Goal: Find specific page/section: Find specific page/section

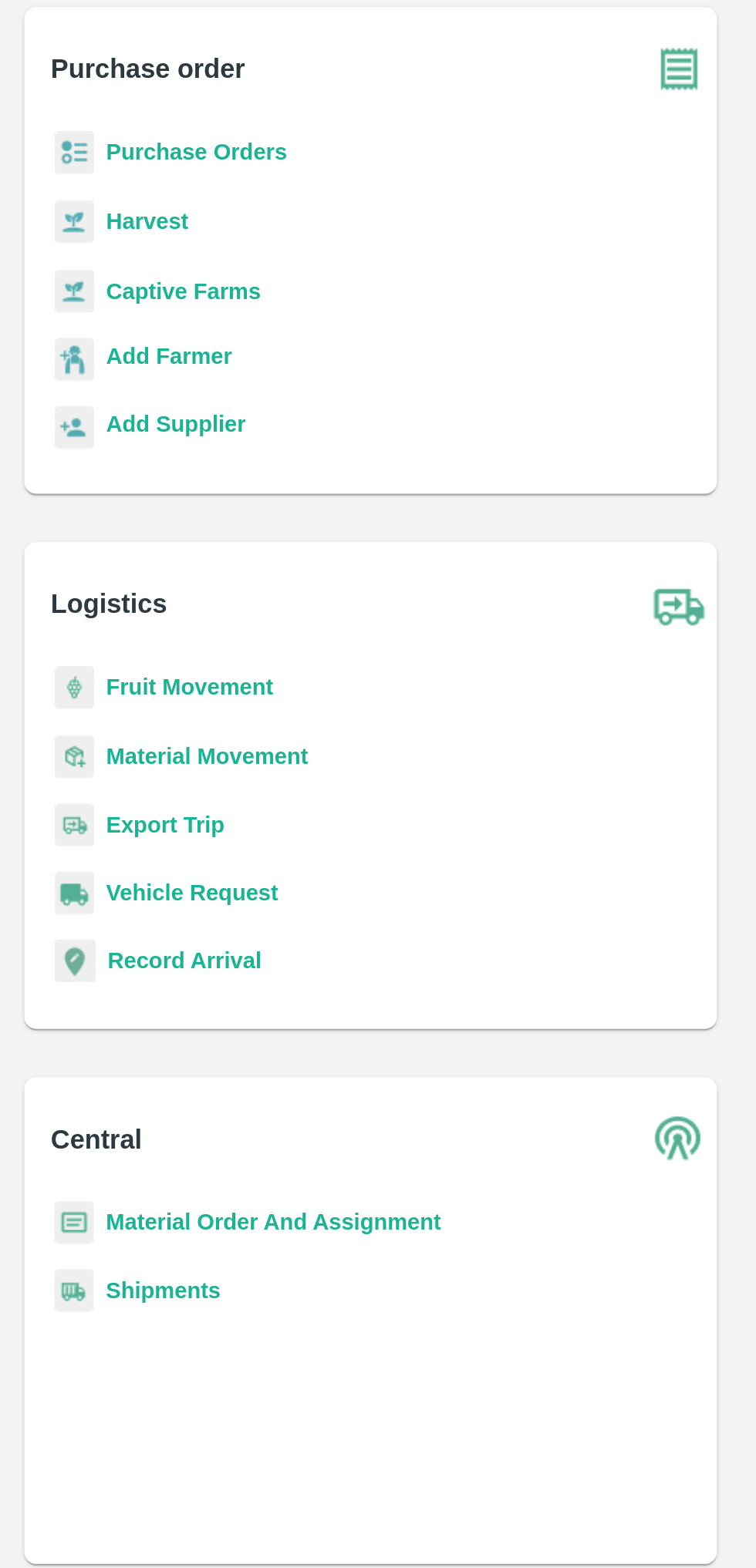
click at [96, 235] on b "Captive Farms" at bounding box center [93, 240] width 79 height 13
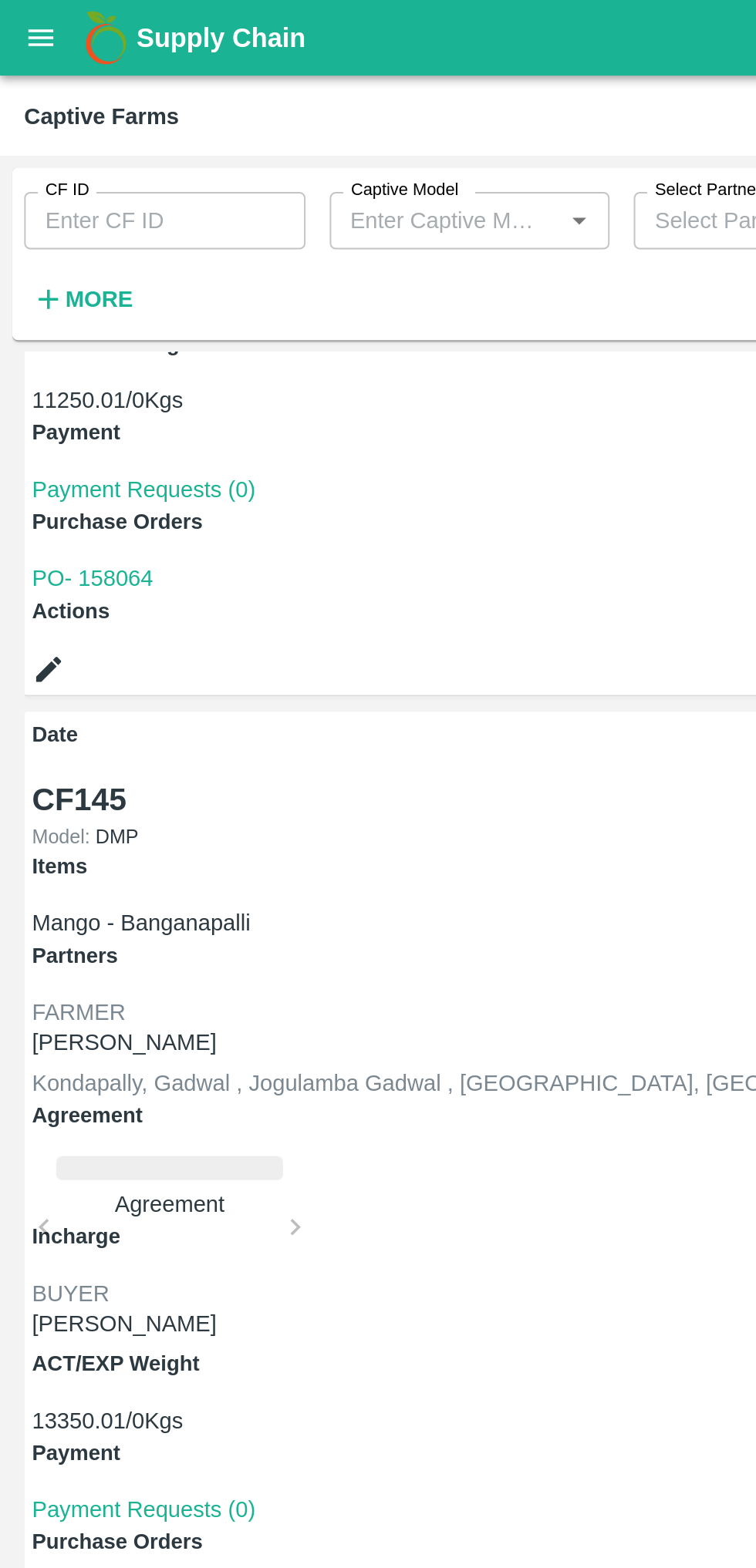
scroll to position [447, 0]
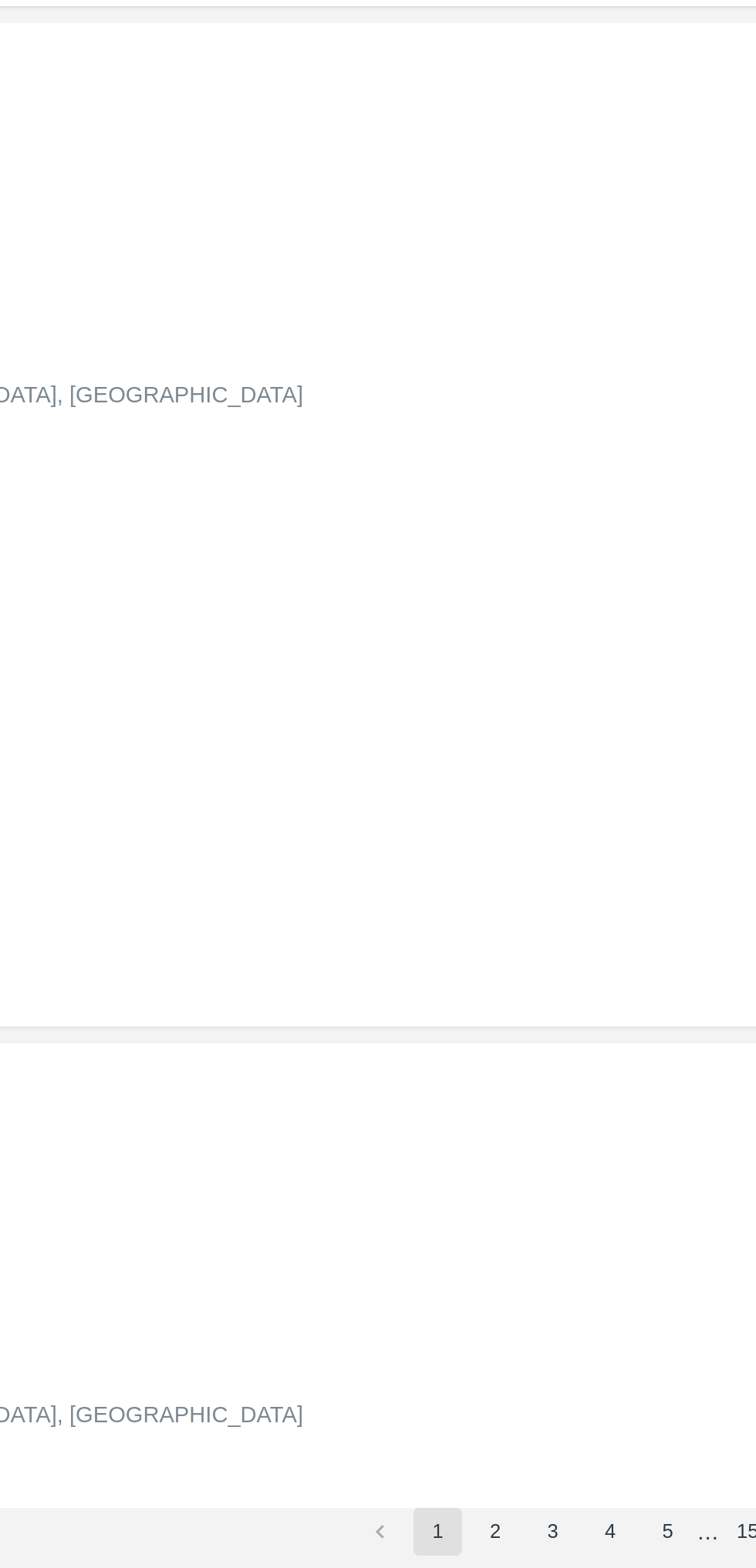
click at [594, 1549] on button "3" at bounding box center [607, 1550] width 25 height 25
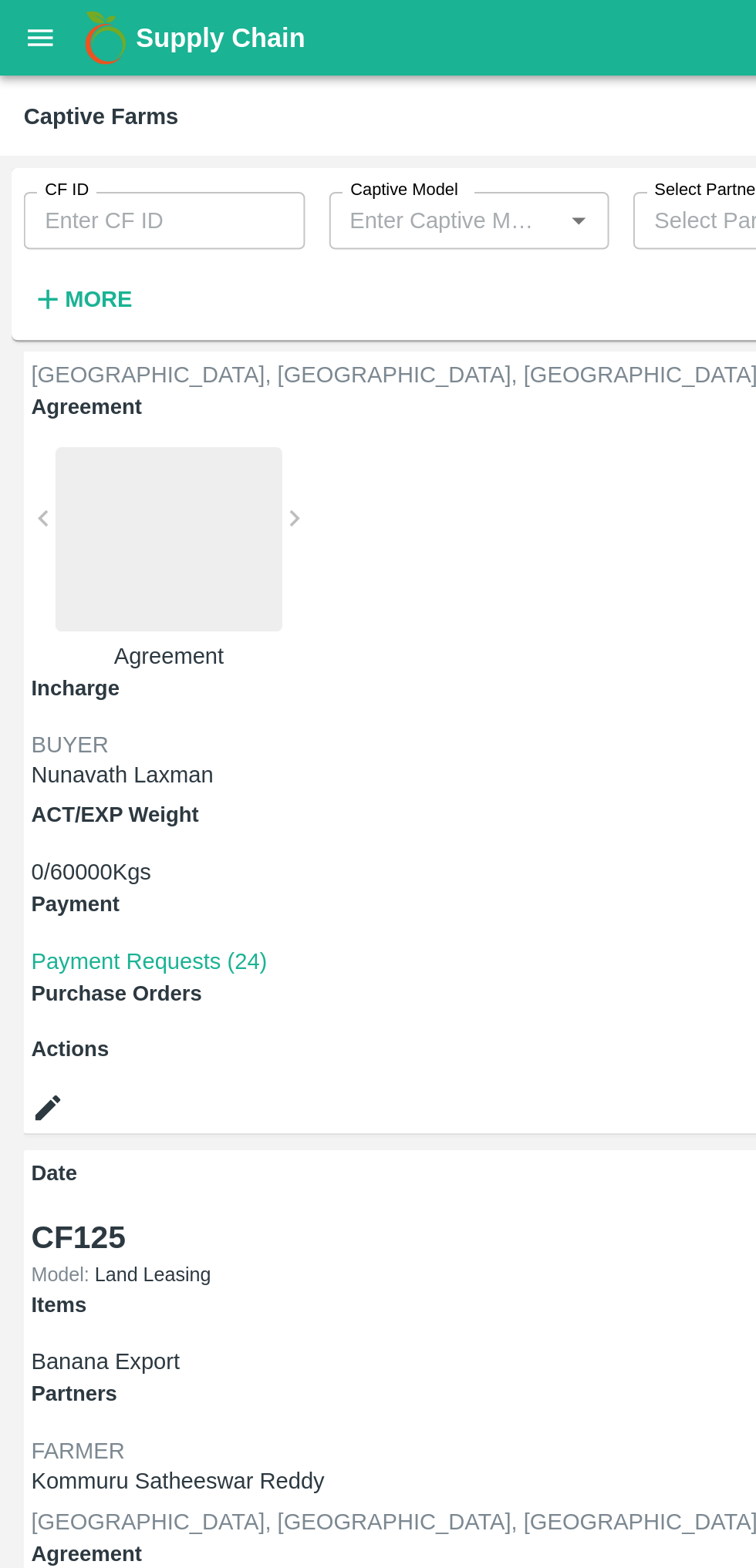
scroll to position [208, 0]
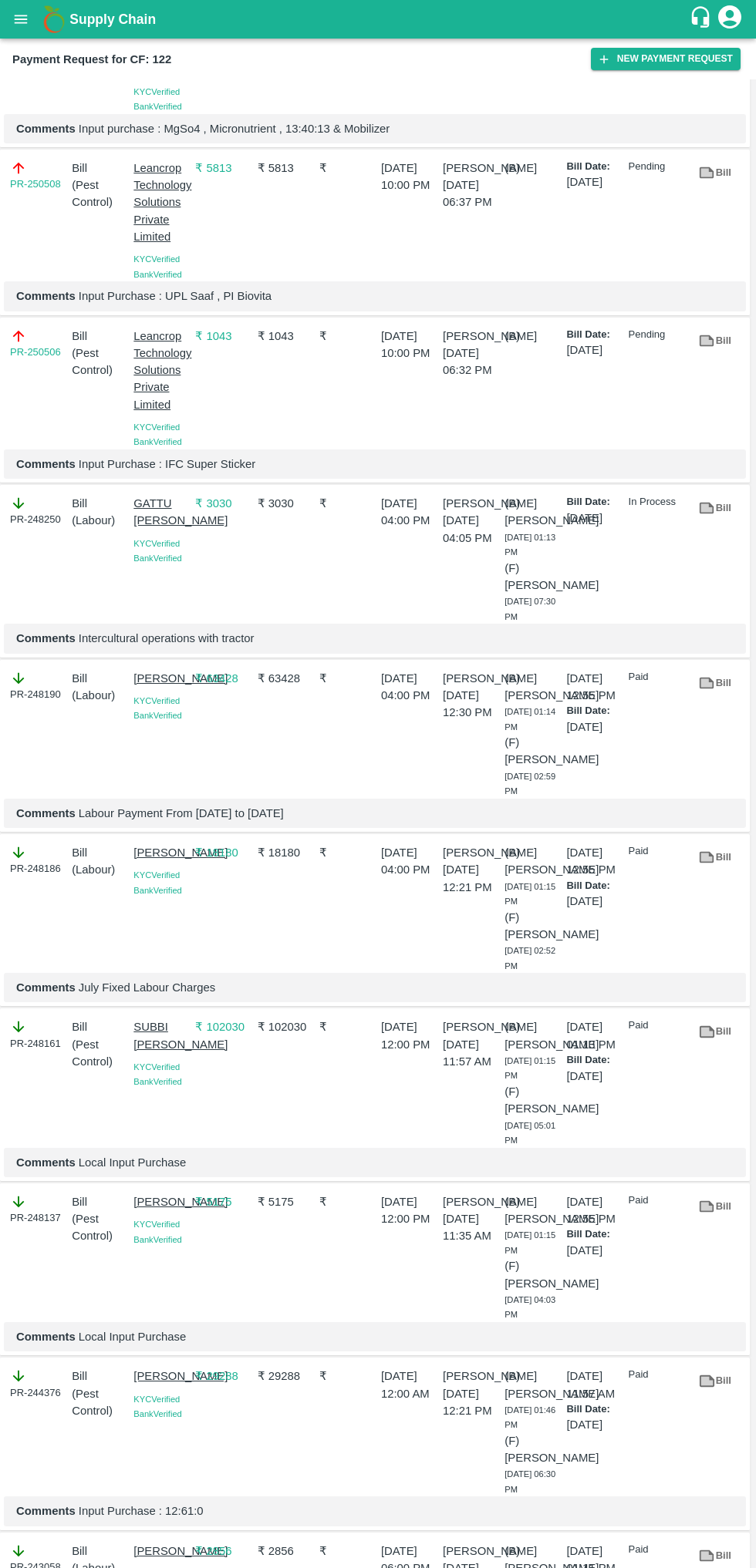
scroll to position [133, 0]
click at [720, 1036] on link "Bill" at bounding box center [715, 1032] width 49 height 27
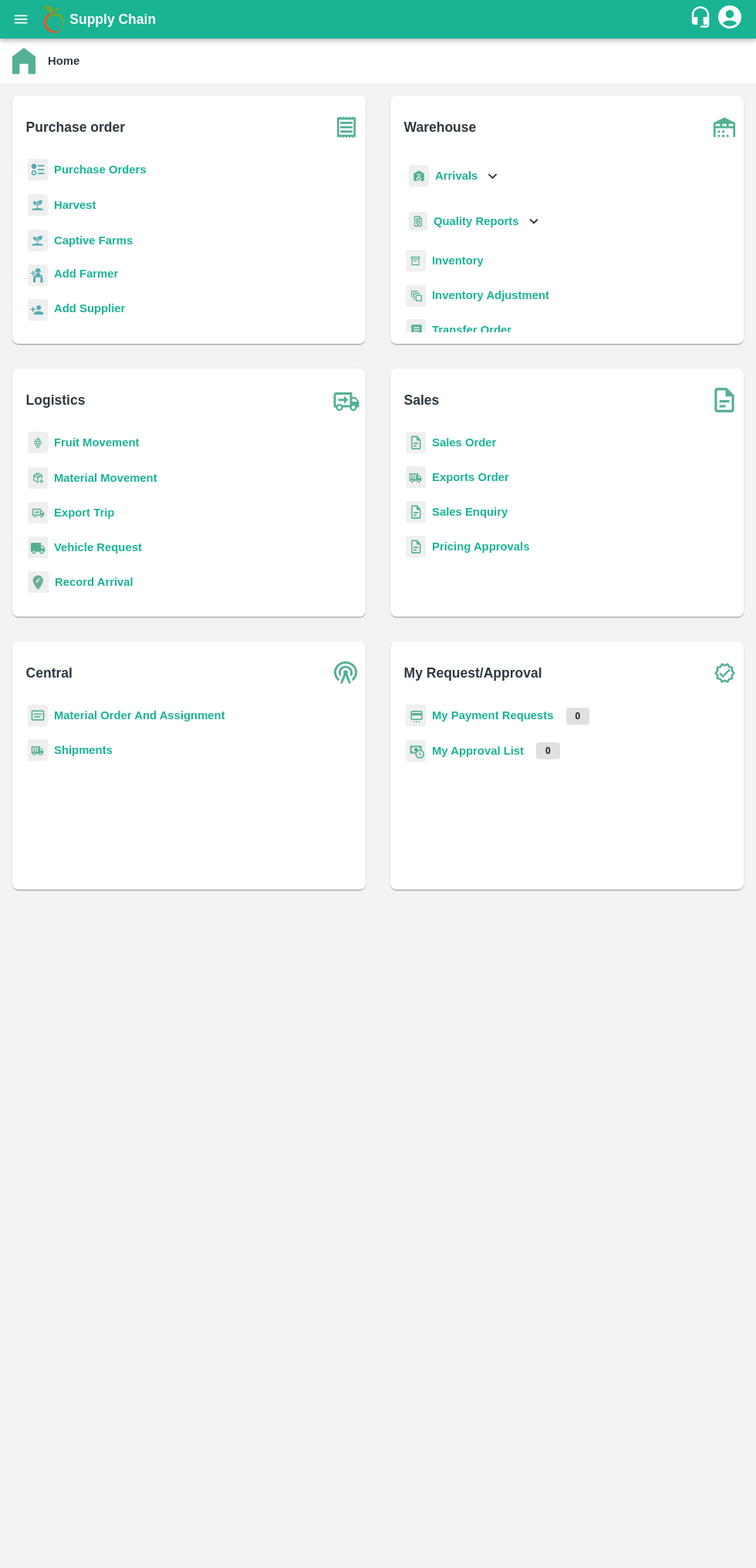
click at [54, 241] on b "Captive Farms" at bounding box center [93, 240] width 79 height 13
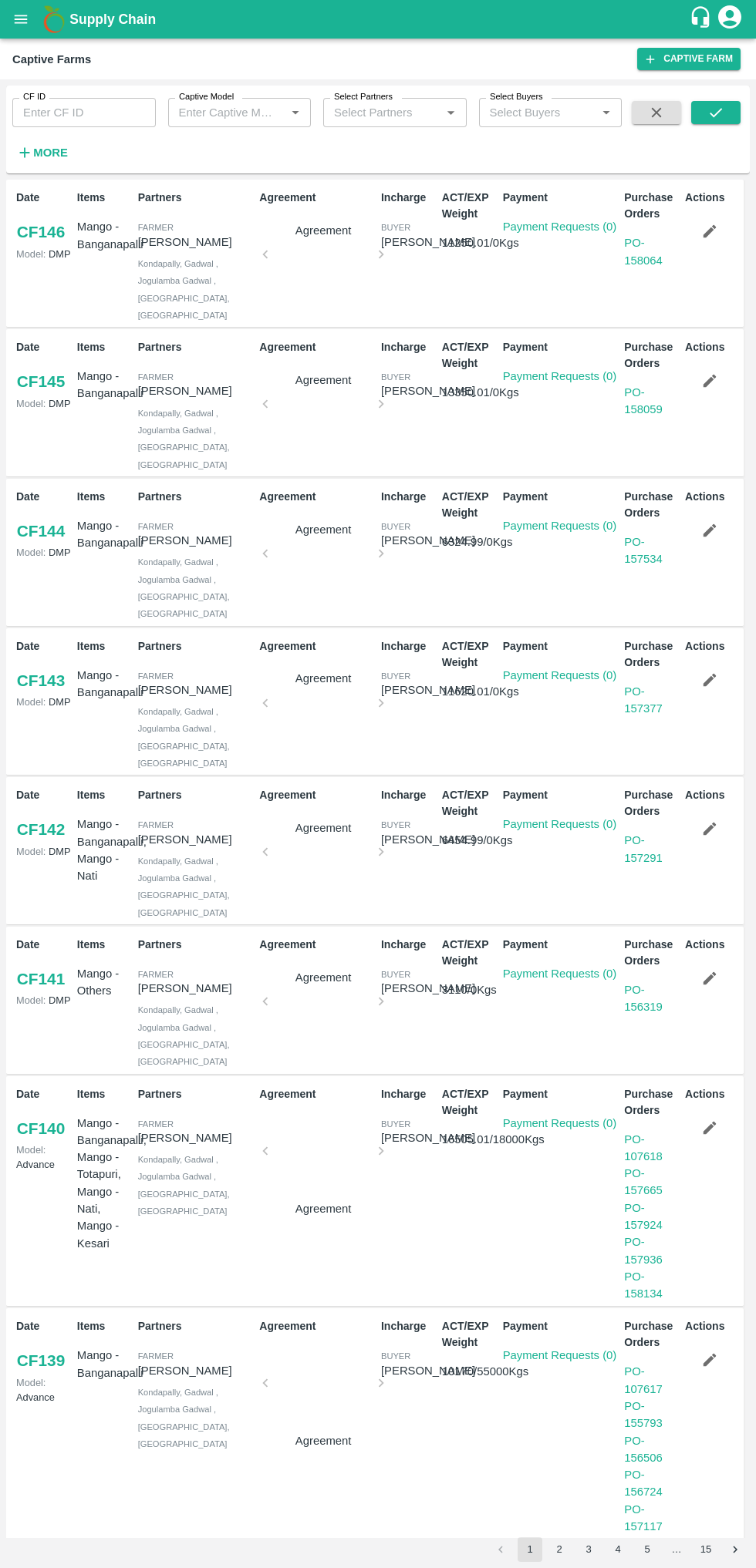
scroll to position [447, 0]
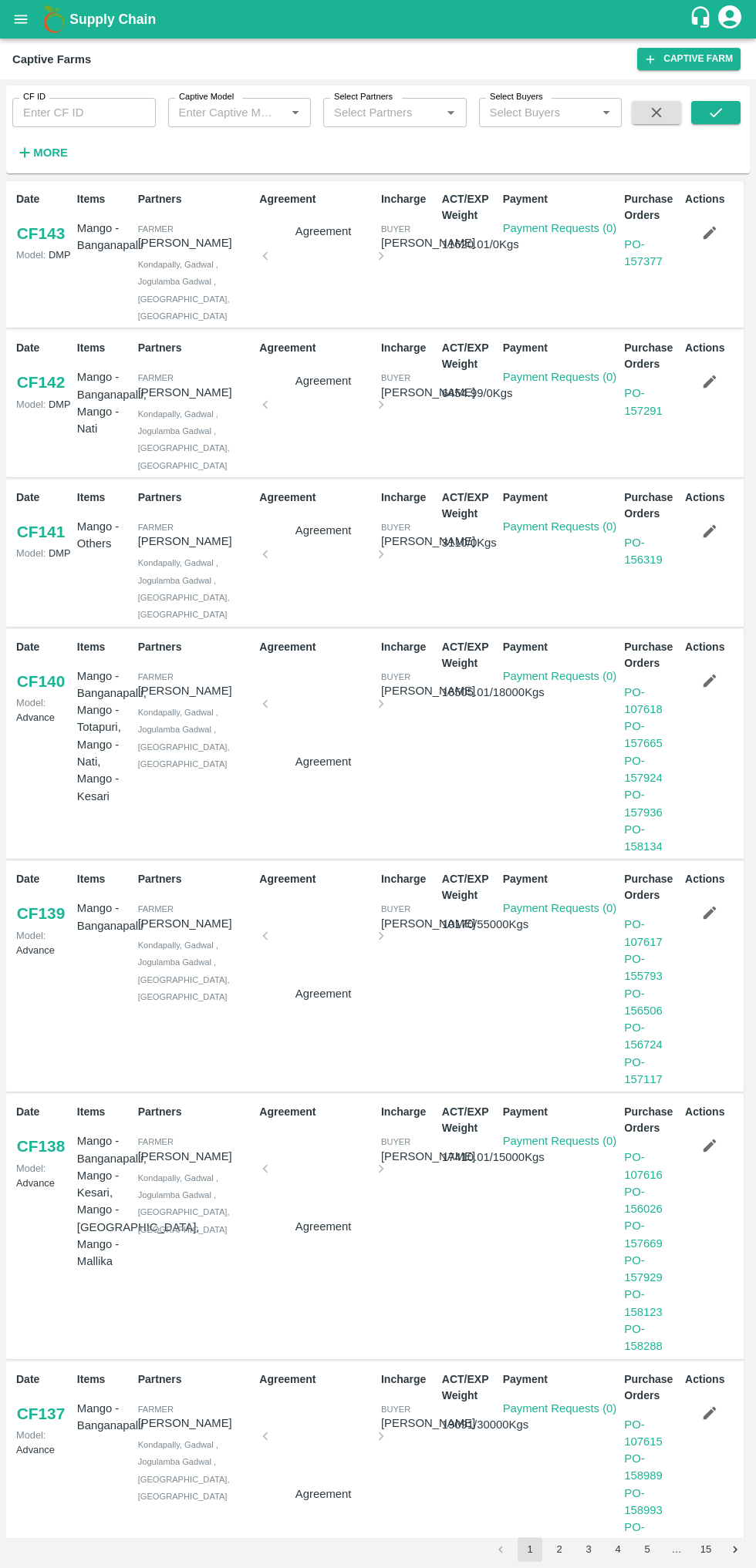
click at [593, 1450] on button "3" at bounding box center [588, 1550] width 25 height 25
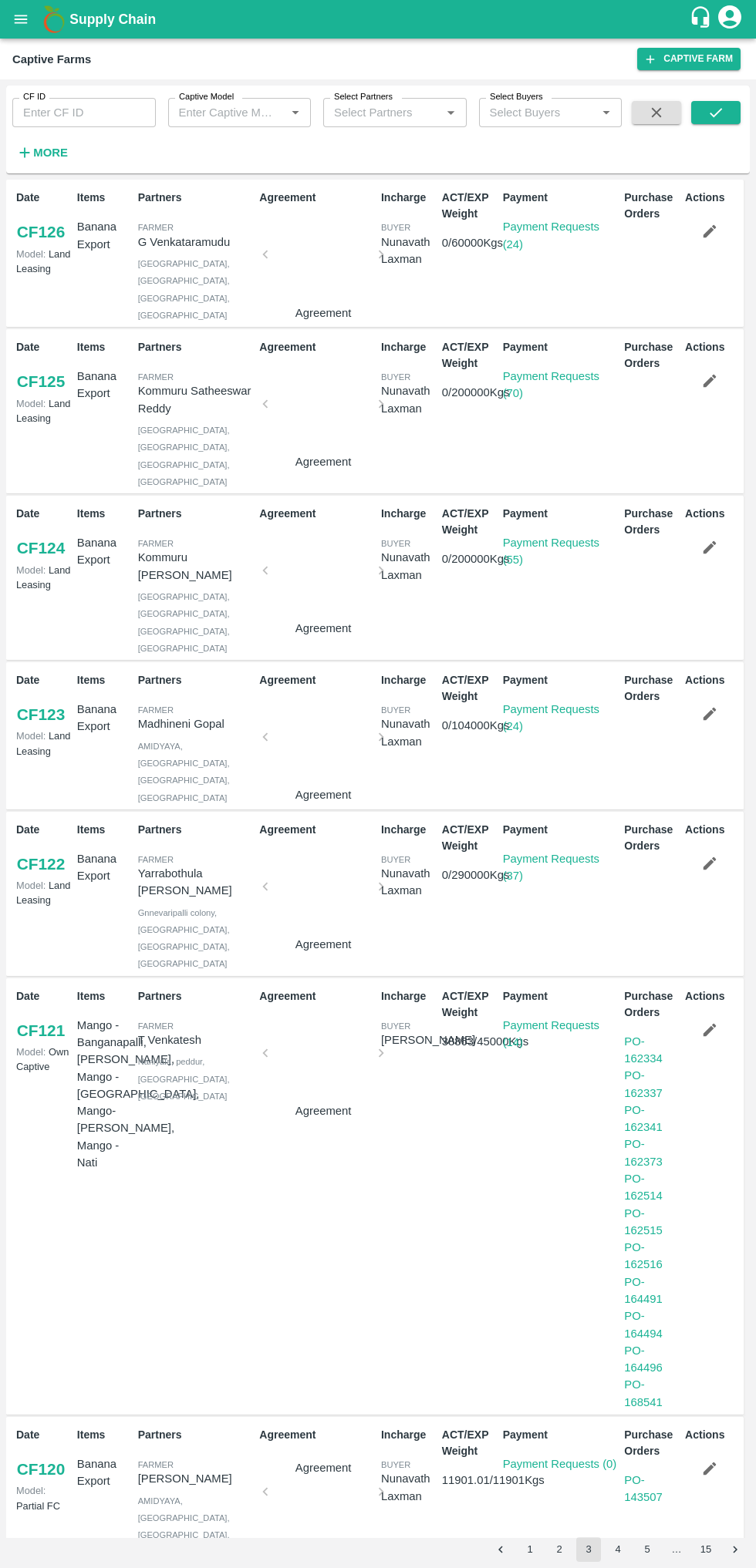
click at [536, 853] on link "Payment Requests (37)" at bounding box center [551, 867] width 96 height 29
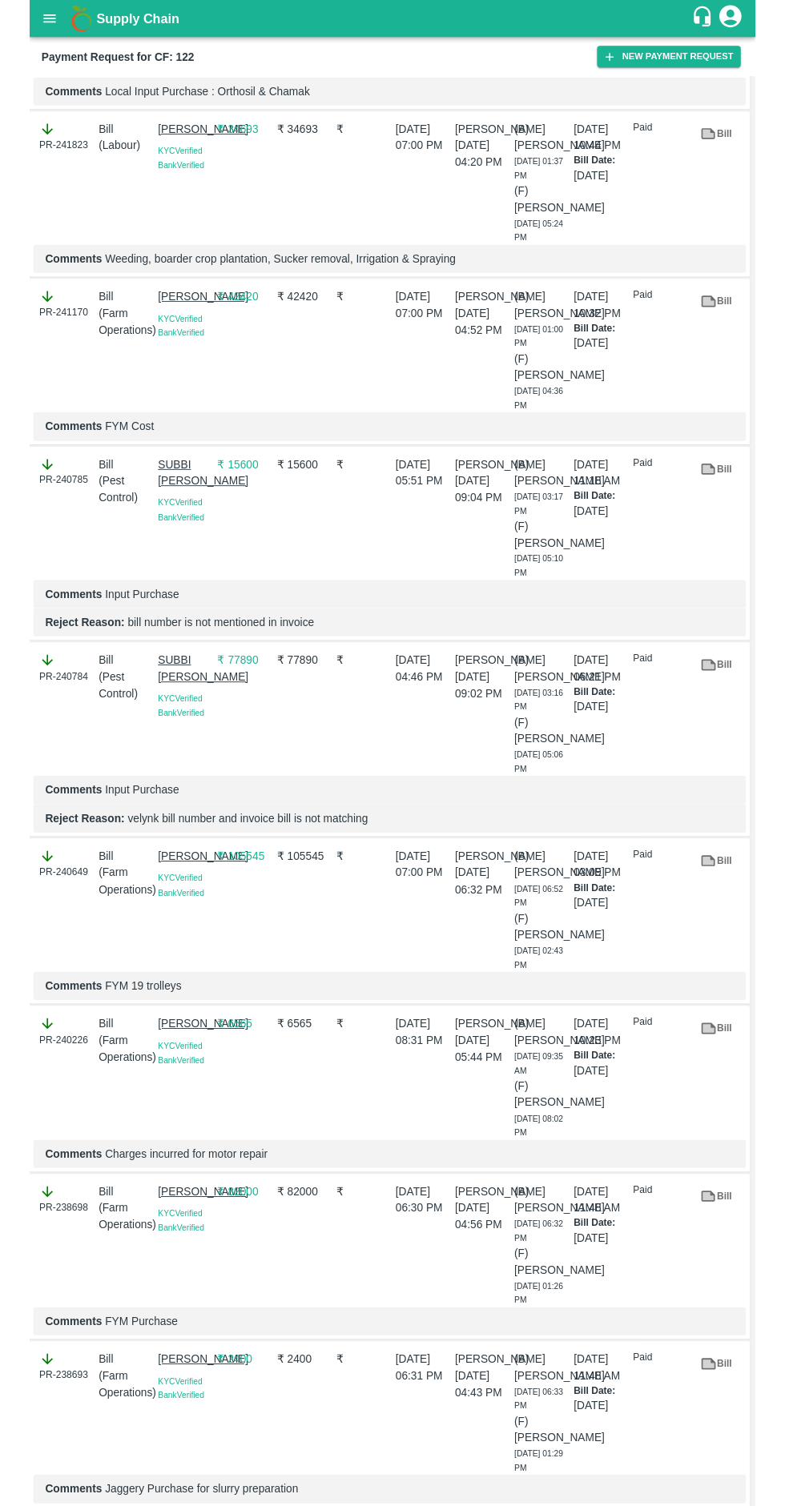
scroll to position [2145, 0]
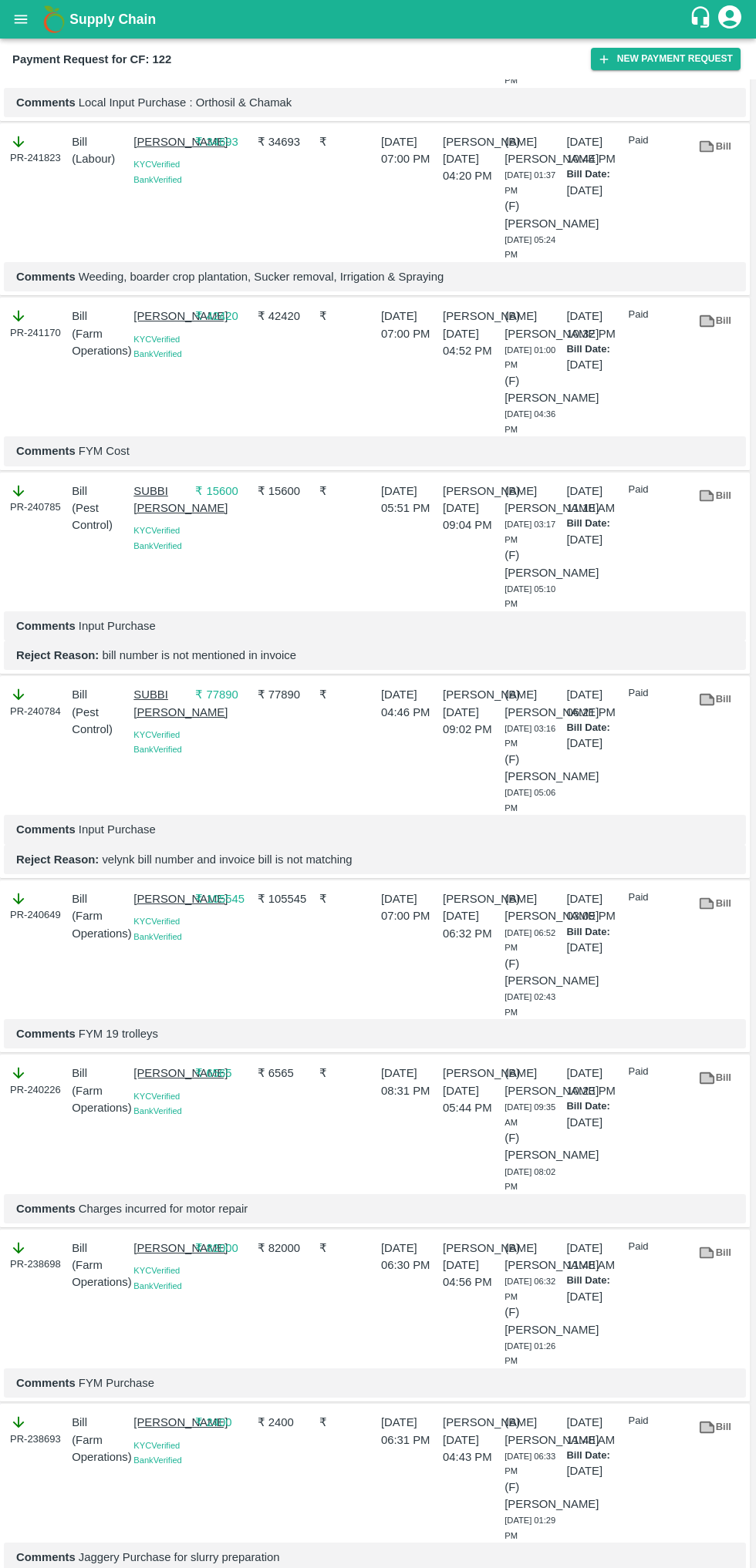
click at [704, 704] on icon at bounding box center [707, 699] width 12 height 9
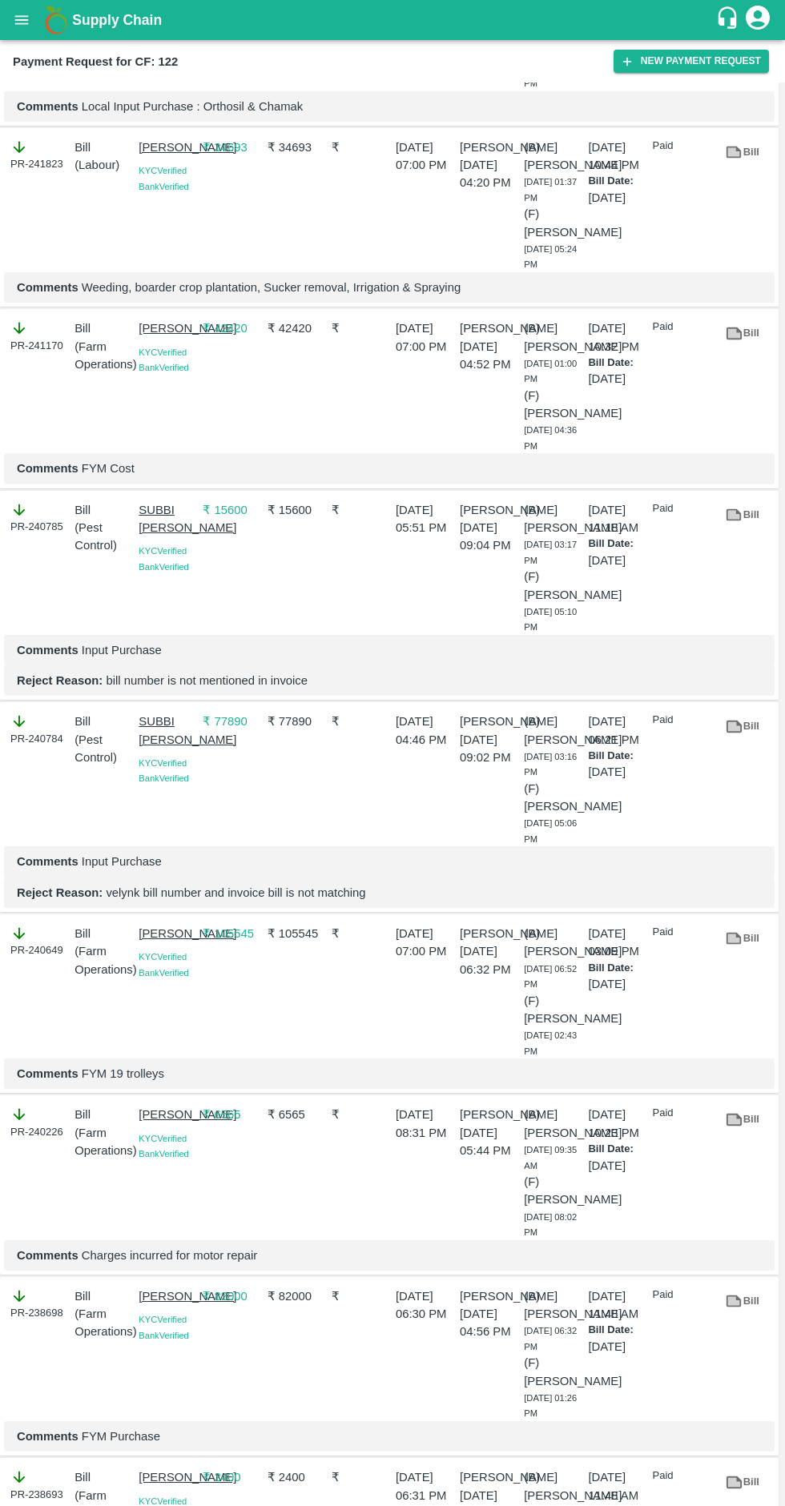
click at [731, 731] on icon at bounding box center [734, 726] width 12 height 9
